Goal: Task Accomplishment & Management: Use online tool/utility

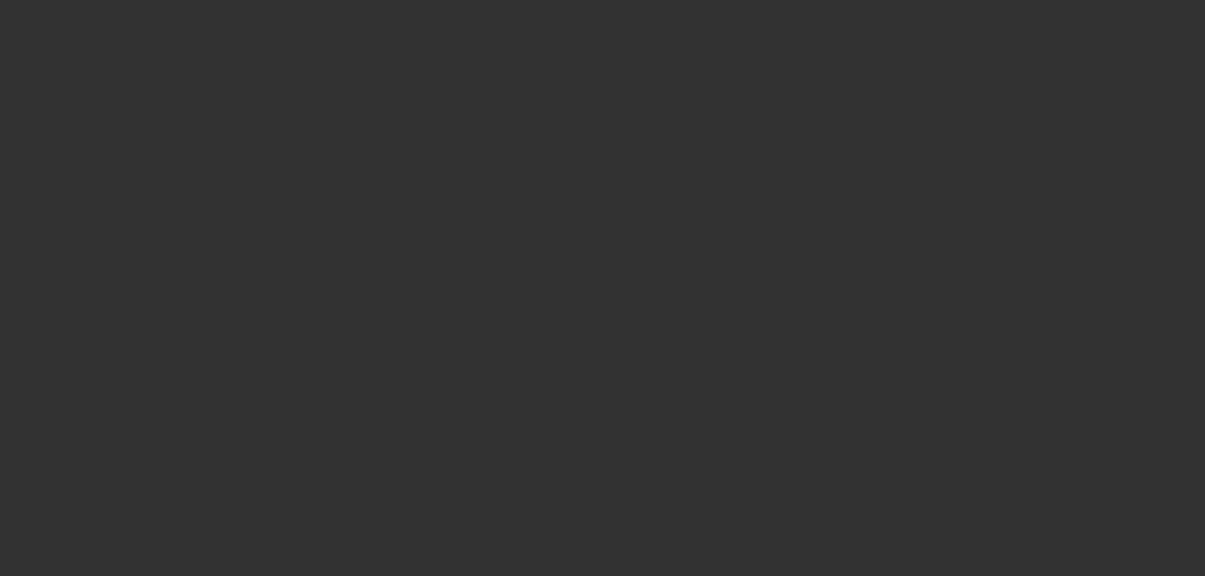
select select "3"
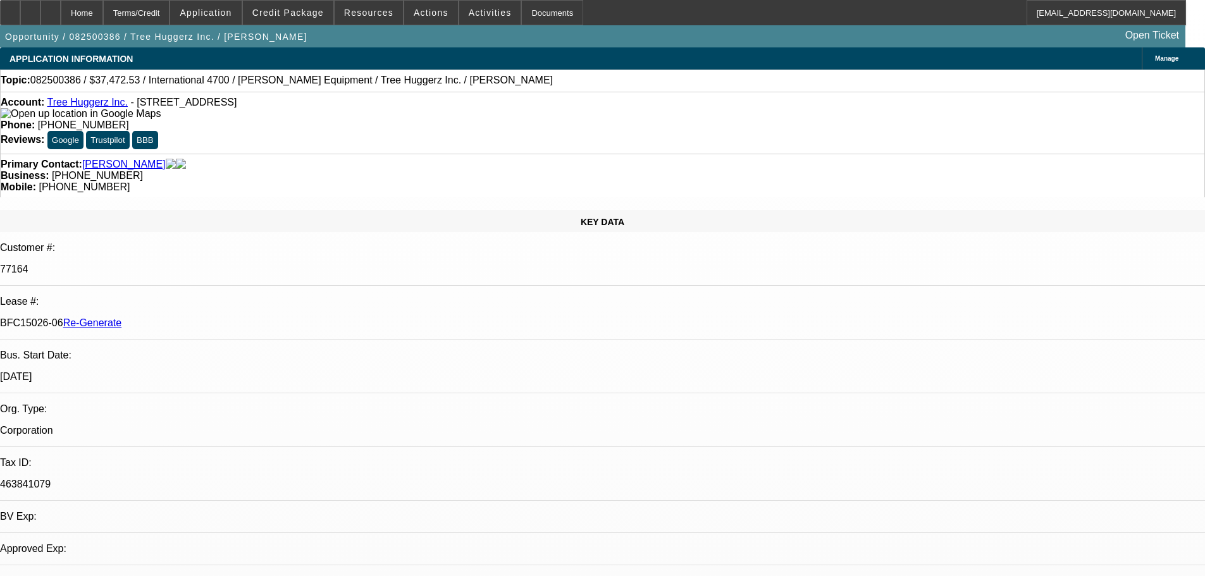
select select "0"
select select "6"
click at [467, 6] on span at bounding box center [490, 12] width 62 height 30
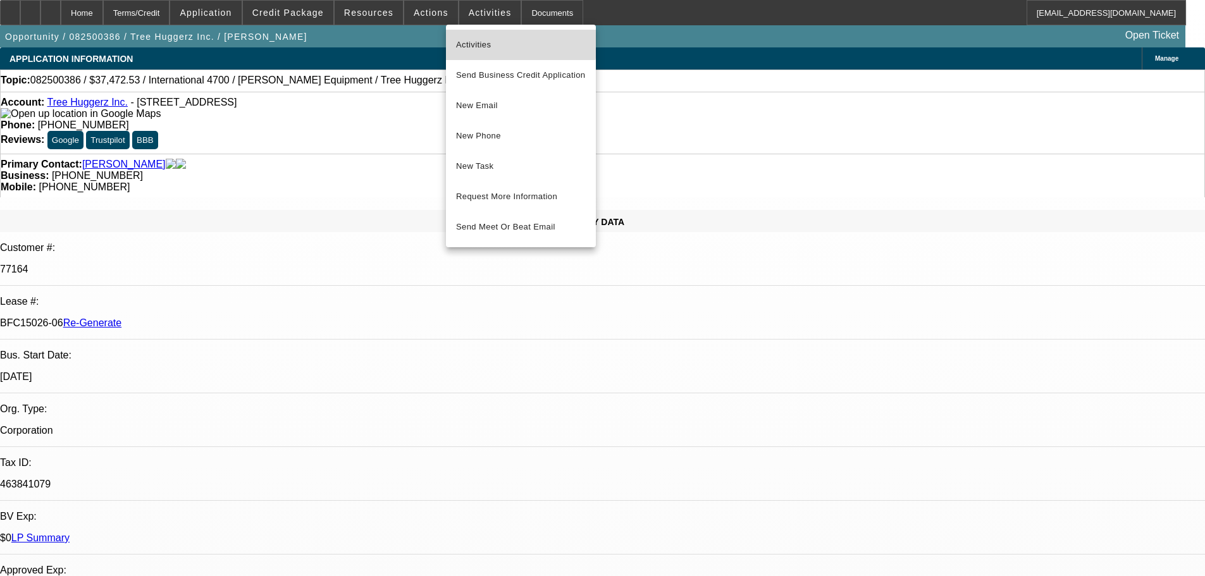
click at [488, 35] on button "Activities" at bounding box center [521, 45] width 150 height 30
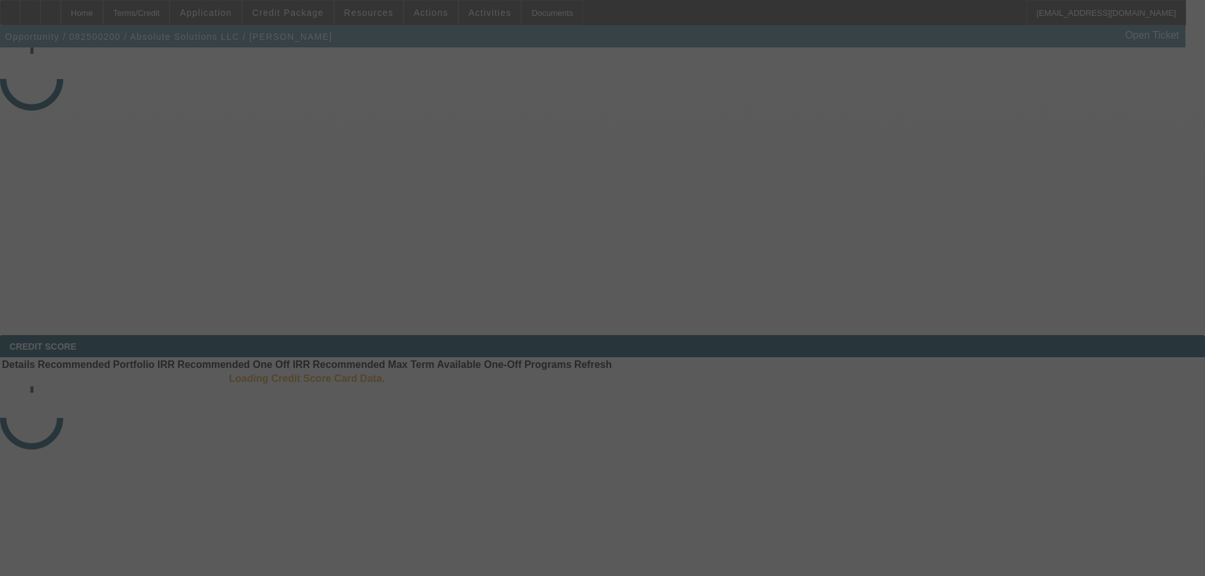
select select "3"
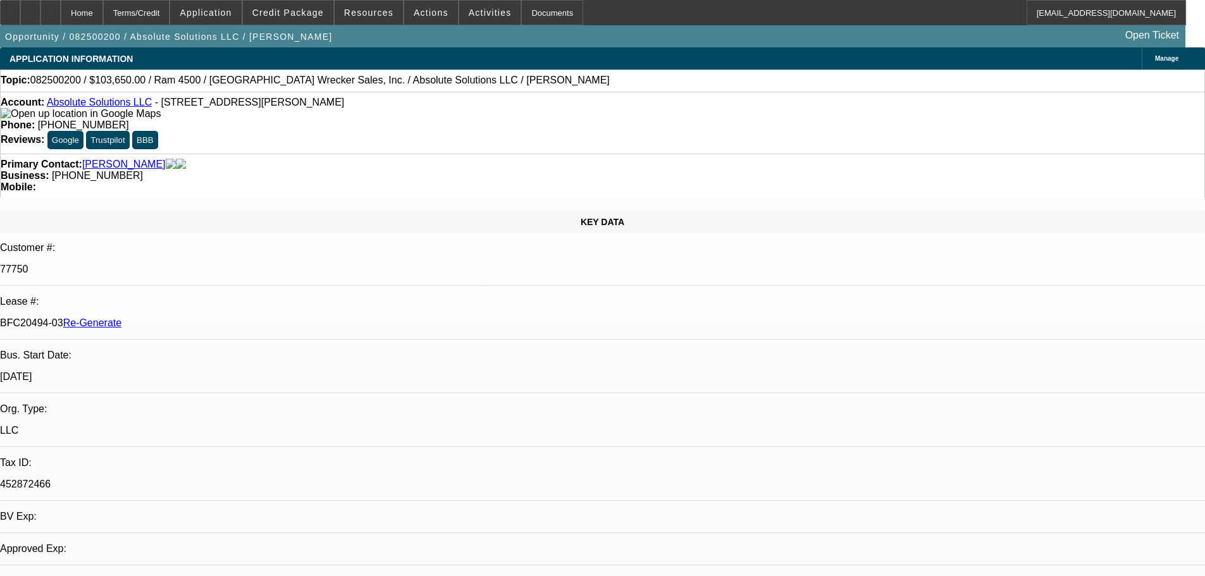
select select "0"
select select "5"
click at [482, 3] on span at bounding box center [490, 12] width 62 height 30
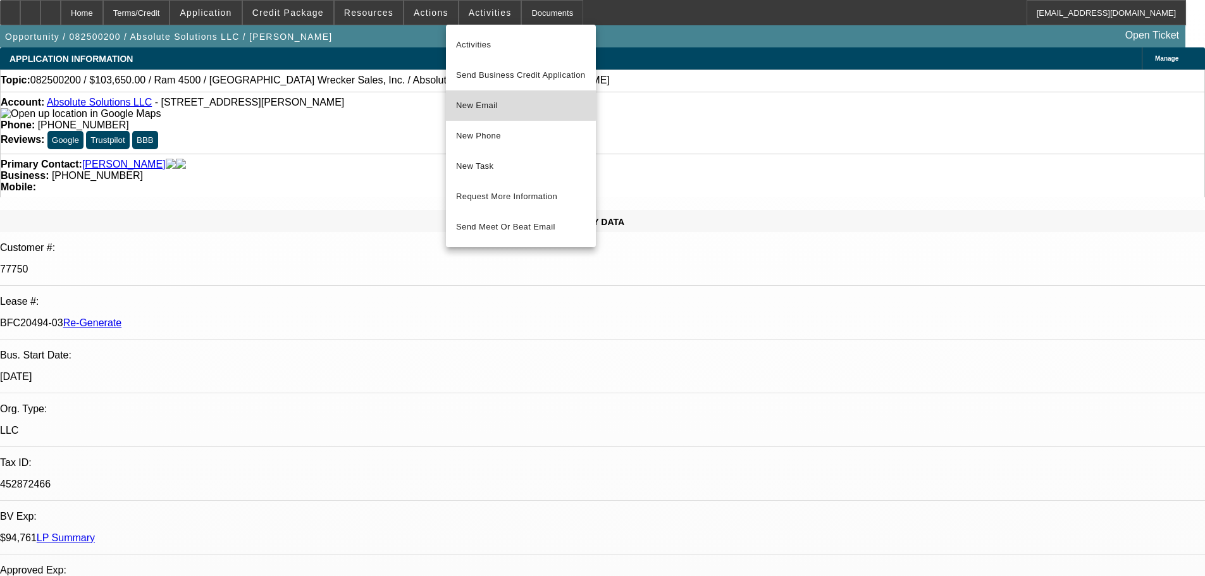
click at [481, 104] on span "New Email" at bounding box center [521, 105] width 130 height 15
